Goal: Information Seeking & Learning: Learn about a topic

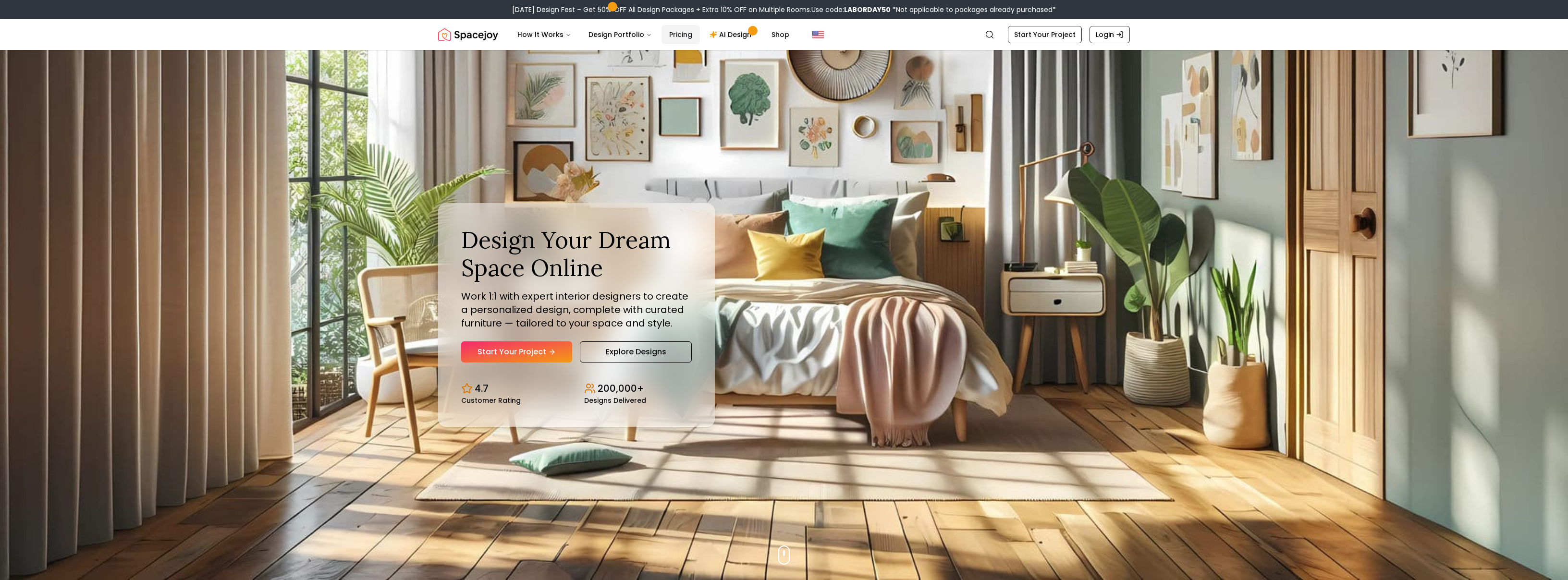
click at [683, 34] on link "Pricing" at bounding box center [680, 34] width 38 height 19
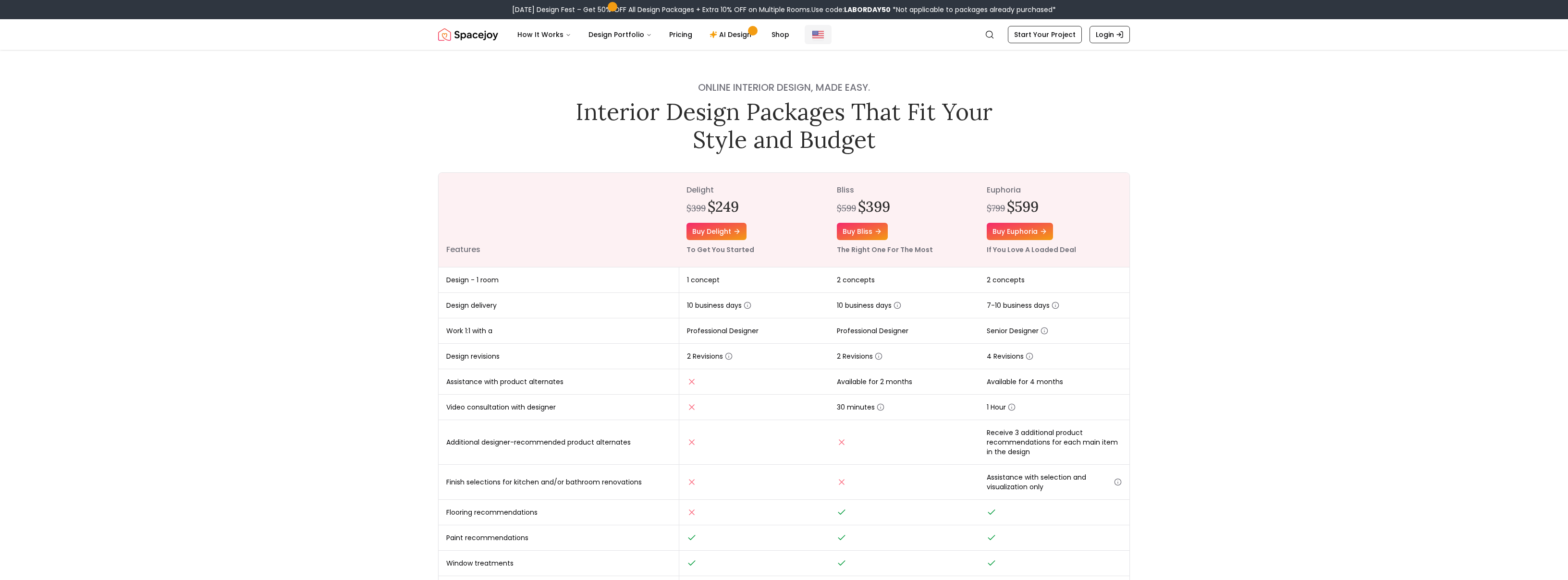
click at [813, 37] on img "Global" at bounding box center [818, 34] width 11 height 11
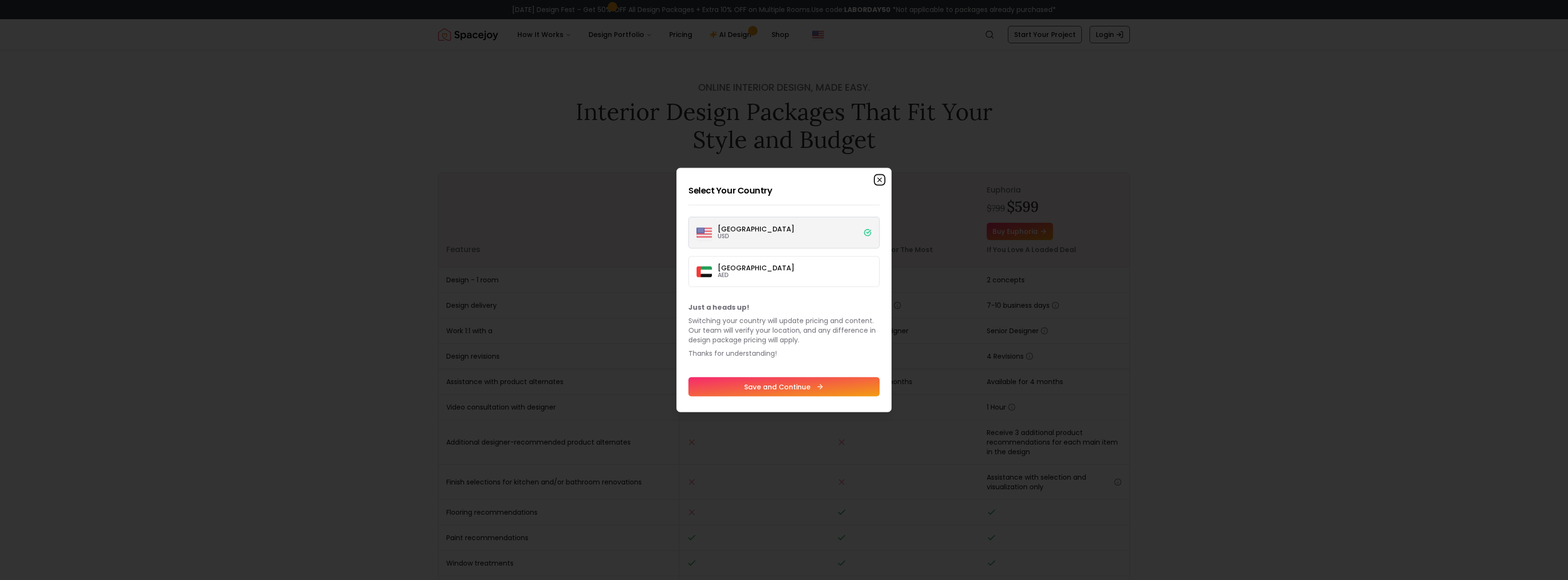
click at [879, 179] on icon "button" at bounding box center [879, 180] width 4 height 4
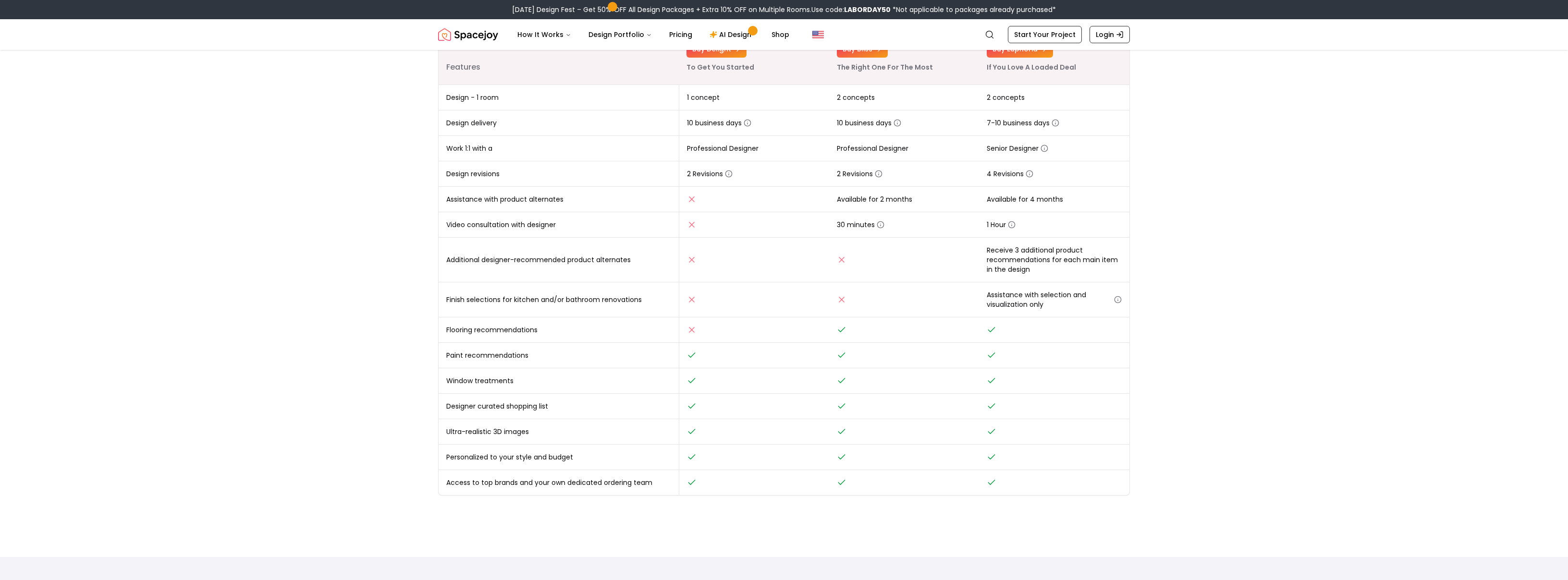
scroll to position [246, 0]
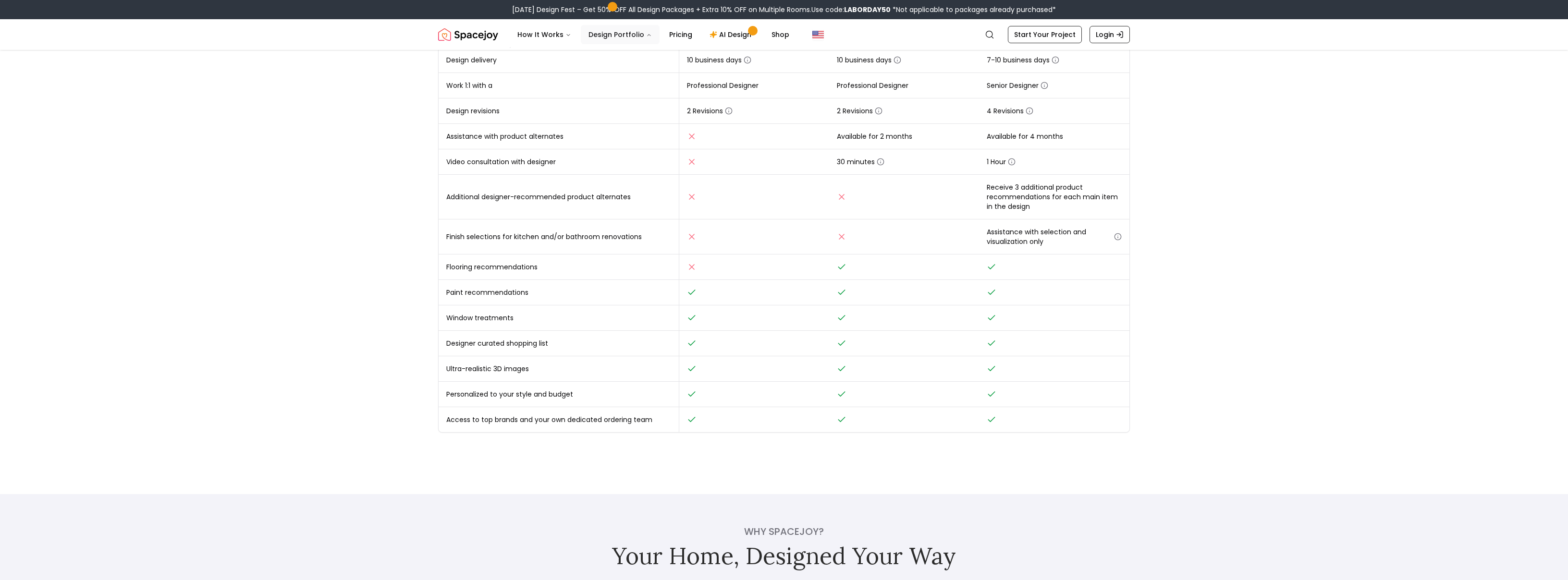
click at [618, 38] on button "Design Portfolio" at bounding box center [620, 34] width 79 height 19
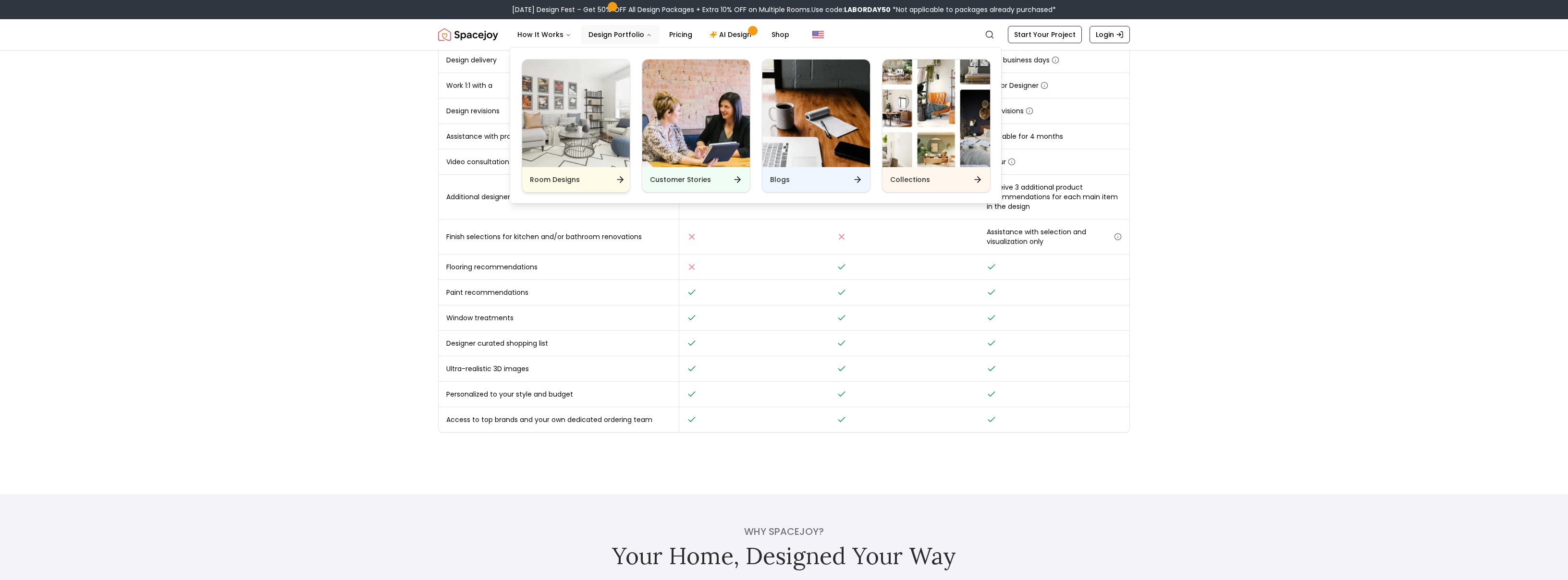
click at [553, 180] on h6 "Room Designs" at bounding box center [554, 180] width 50 height 10
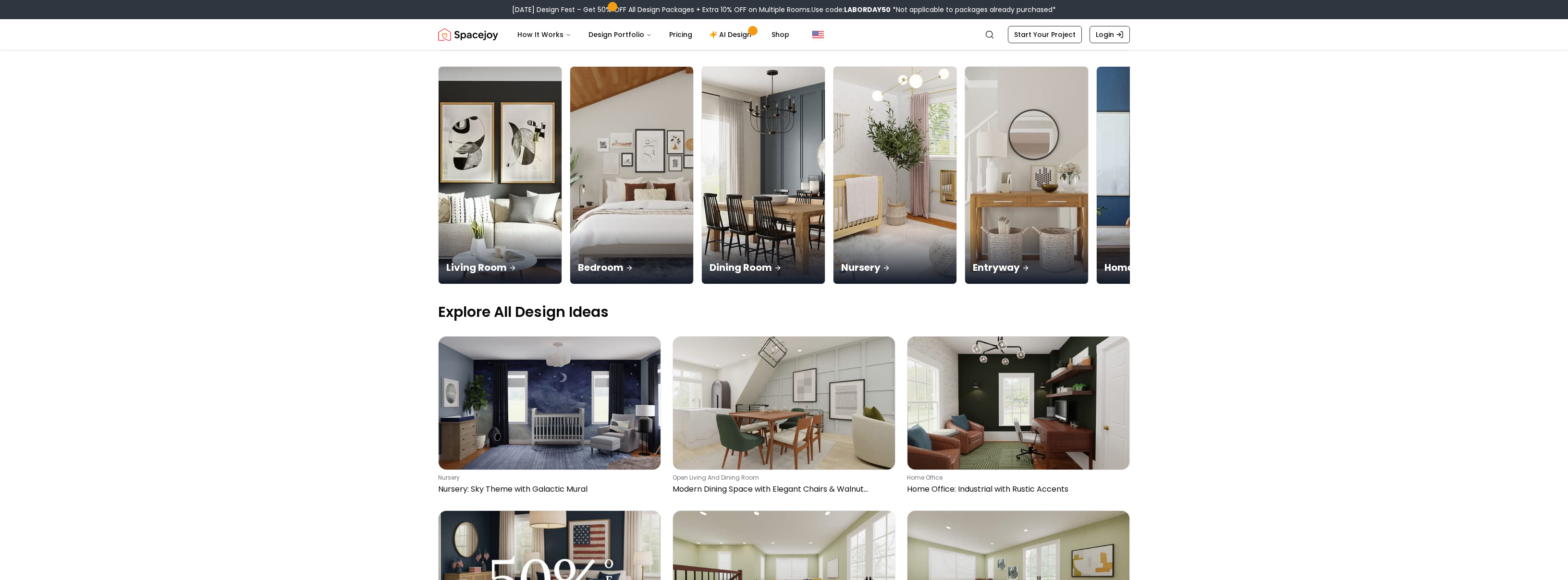
scroll to position [78, 0]
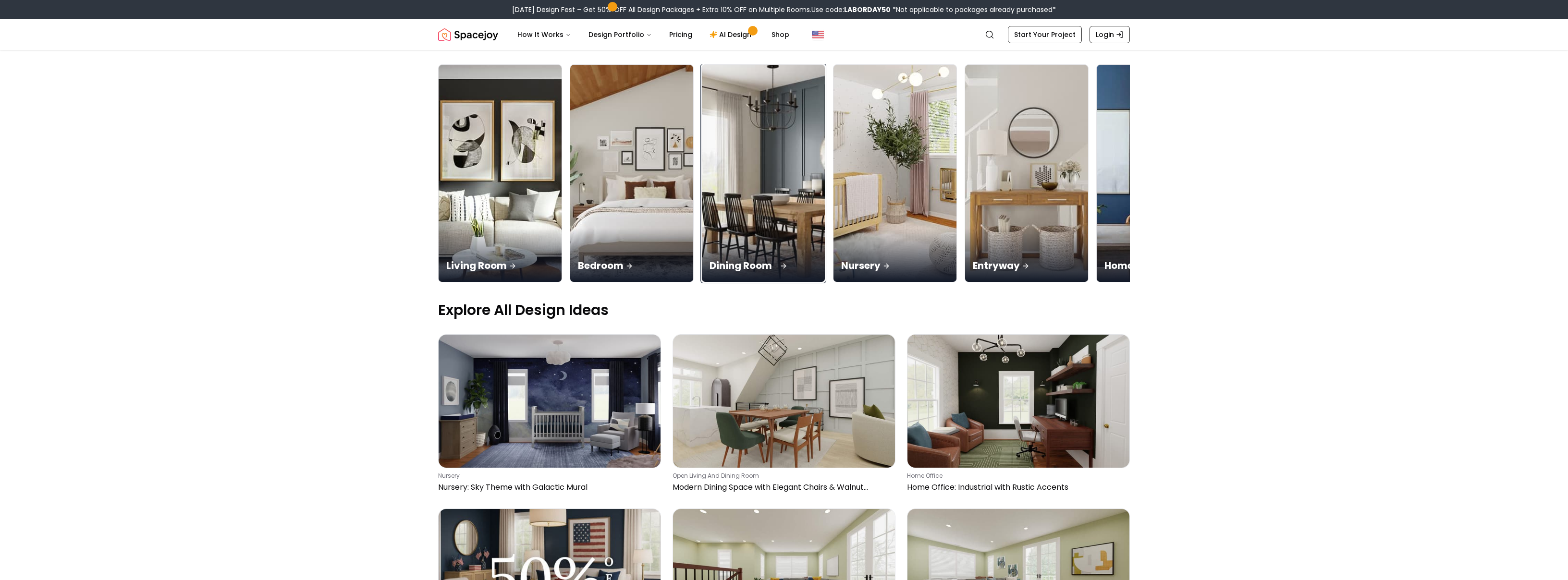
click at [745, 267] on p "Dining Room" at bounding box center [763, 266] width 108 height 13
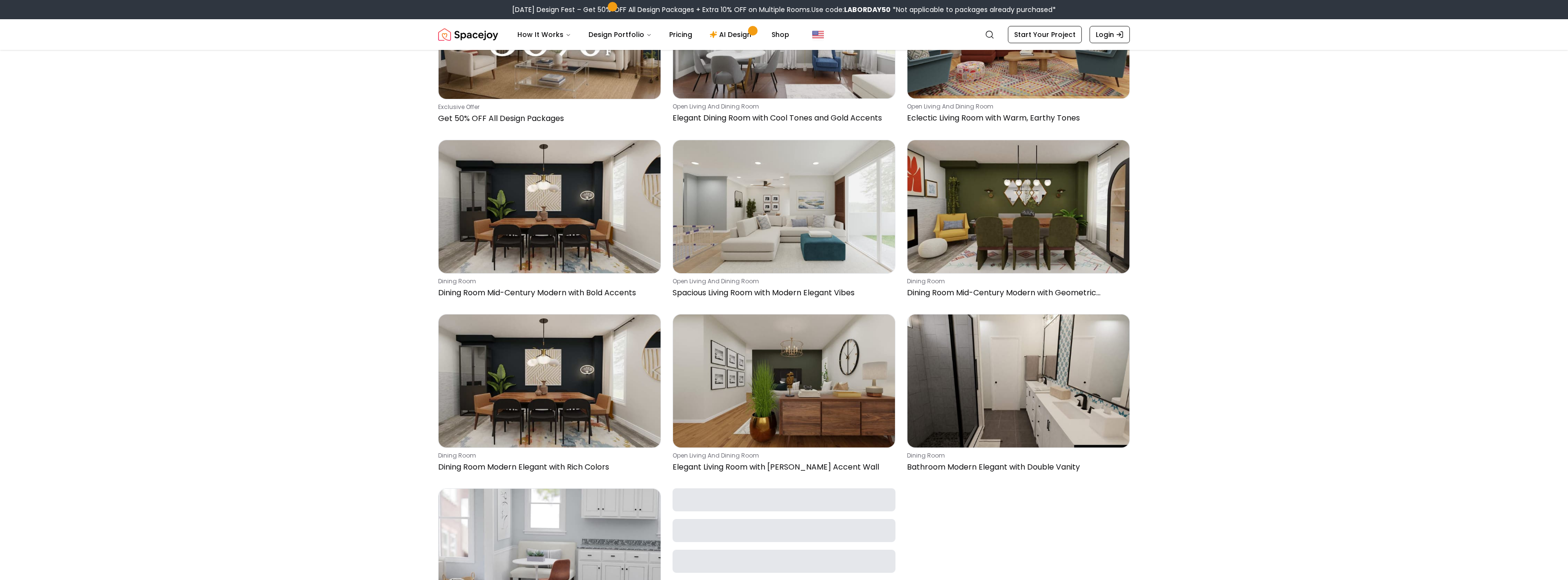
scroll to position [351, 0]
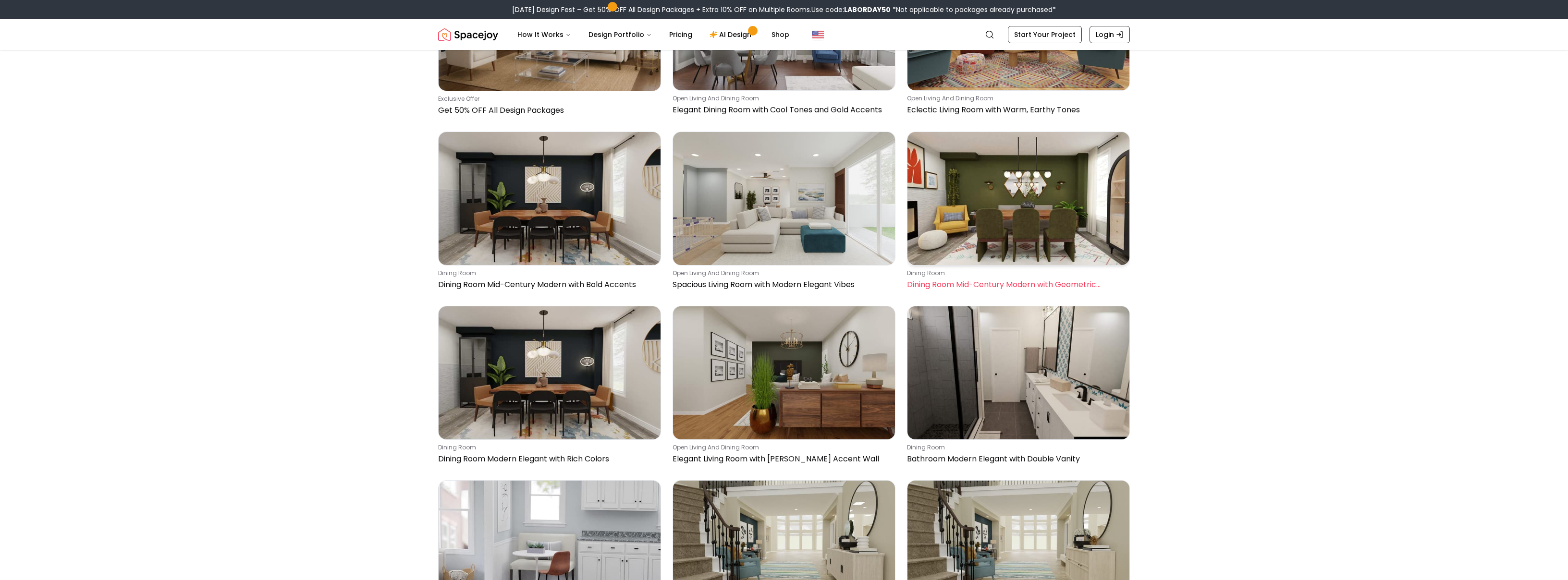
click at [1025, 280] on p "Dining Room Mid-Century Modern with Geometric Lighting" at bounding box center [1016, 285] width 219 height 11
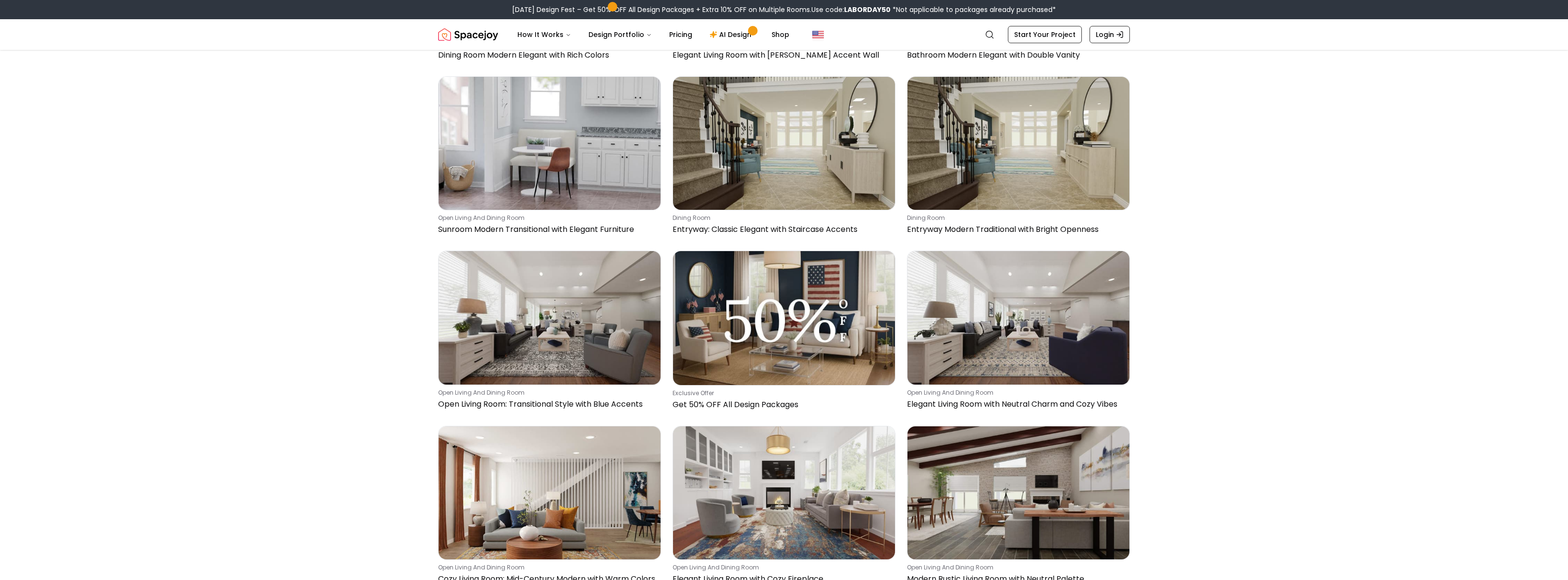
scroll to position [755, 0]
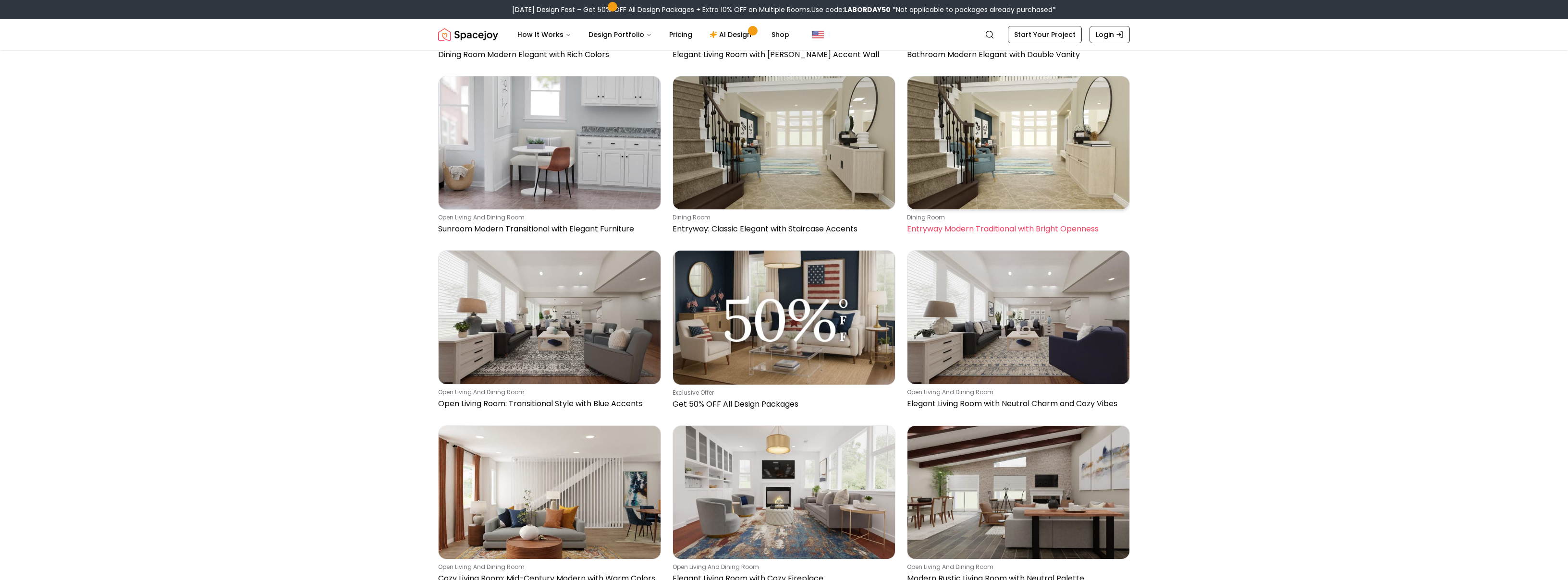
click at [1028, 228] on p "Entryway Modern Traditional with Bright Openness" at bounding box center [1016, 229] width 219 height 11
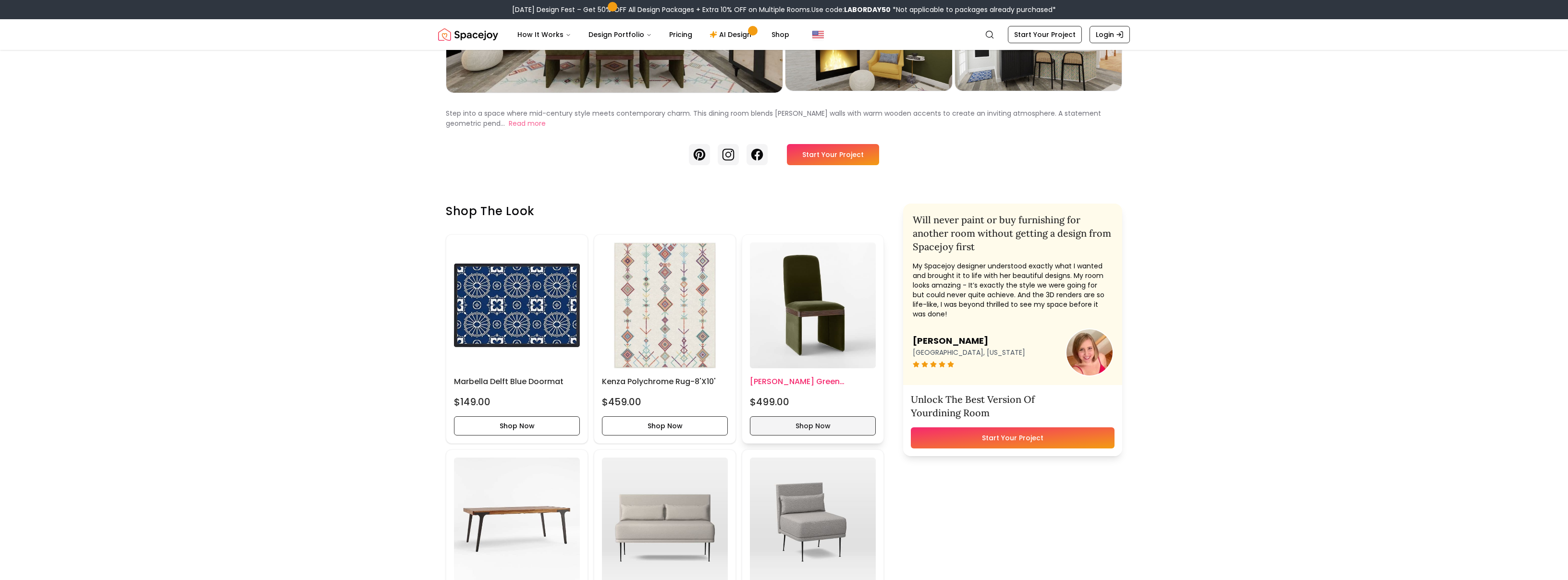
scroll to position [194, 0]
click at [821, 429] on button "Shop Now" at bounding box center [813, 427] width 126 height 19
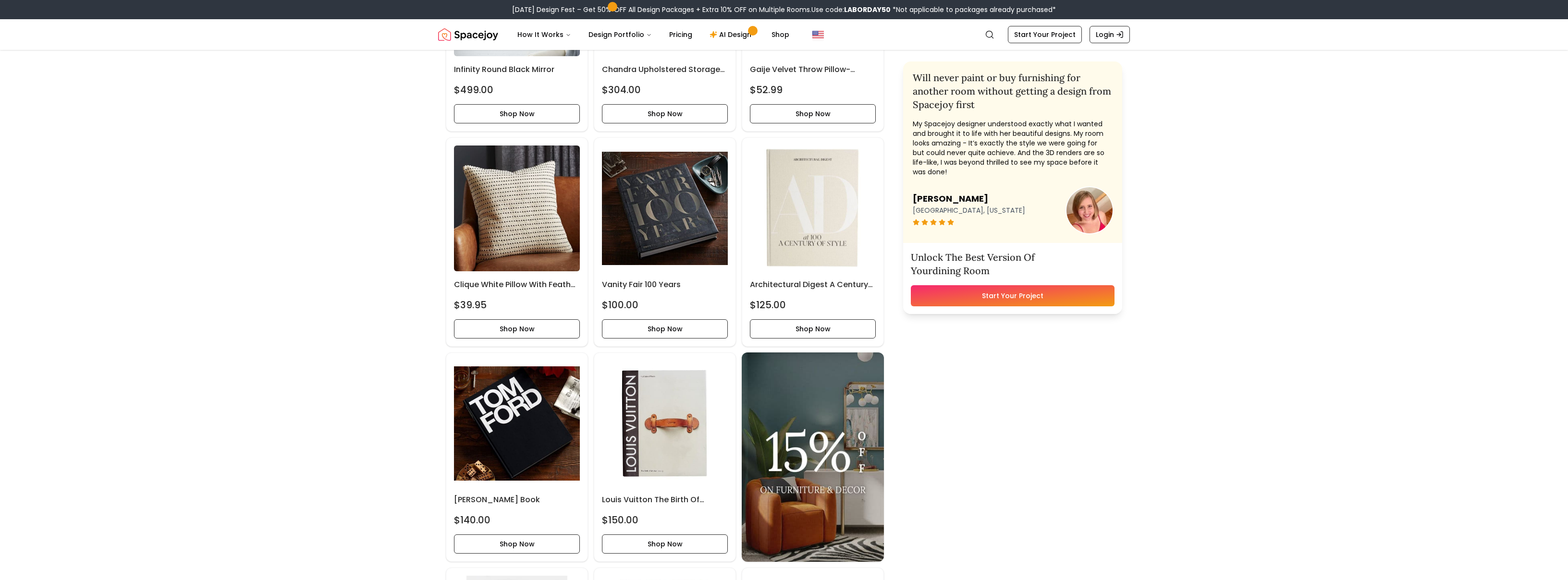
scroll to position [509, 0]
